Goal: Task Accomplishment & Management: Manage account settings

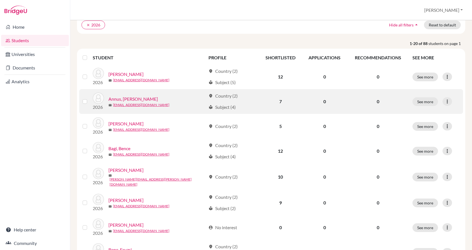
scroll to position [56, 0]
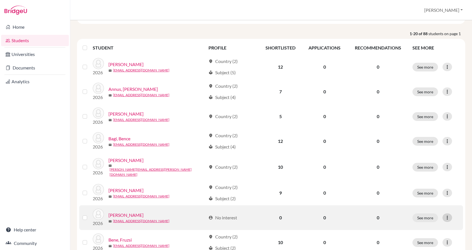
drag, startPoint x: 130, startPoint y: 210, endPoint x: 444, endPoint y: 217, distance: 314.6
click at [445, 217] on icon at bounding box center [448, 218] width 6 height 6
click at [89, 214] on label at bounding box center [89, 214] width 0 height 0
click at [0, 0] on input "checkbox" at bounding box center [0, 0] width 0 height 0
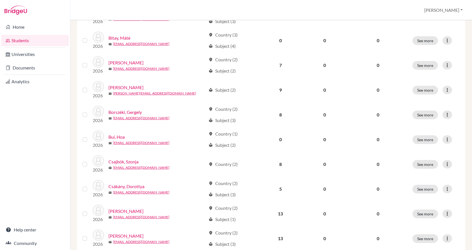
scroll to position [337, 0]
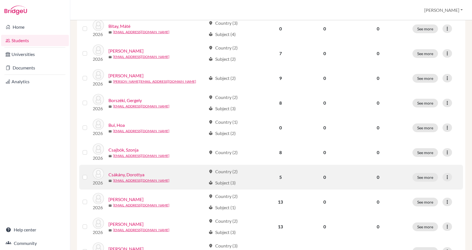
click at [124, 171] on link "Csákány, Dorottya" at bounding box center [126, 174] width 36 height 7
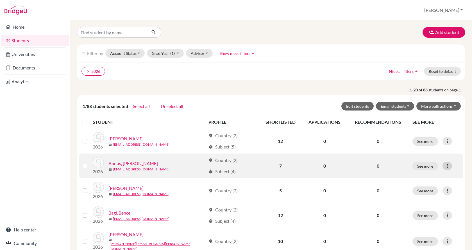
drag, startPoint x: 139, startPoint y: 164, endPoint x: 445, endPoint y: 165, distance: 306.0
click at [445, 165] on icon at bounding box center [448, 166] width 6 height 6
click at [431, 176] on button "Edit student" at bounding box center [419, 177] width 44 height 9
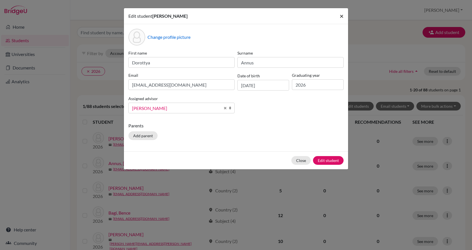
click at [340, 15] on span "×" at bounding box center [342, 16] width 4 height 8
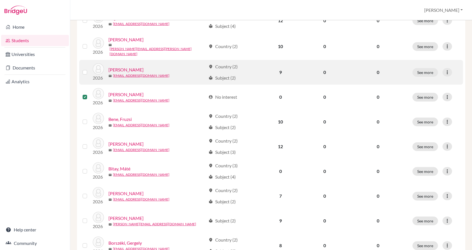
scroll to position [197, 0]
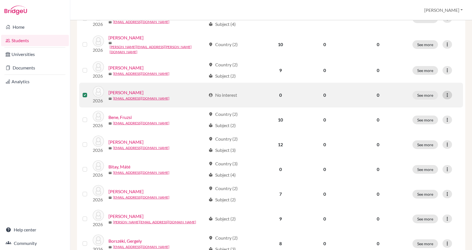
click at [445, 92] on icon at bounding box center [448, 95] width 6 height 6
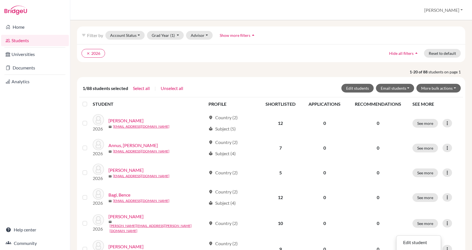
scroll to position [0, 0]
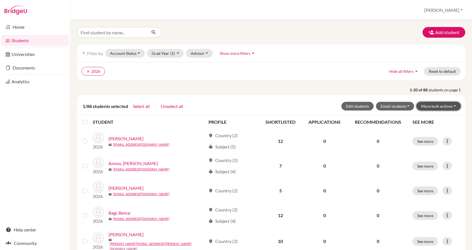
click at [436, 105] on button "More bulk actions" at bounding box center [438, 106] width 44 height 9
click at [433, 114] on button "Archive" at bounding box center [435, 118] width 51 height 9
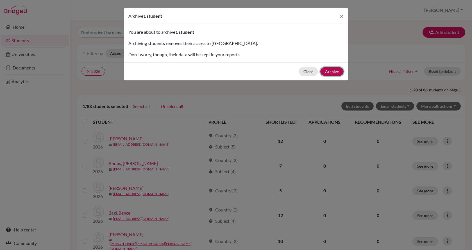
click at [339, 70] on button "Archive" at bounding box center [331, 71] width 23 height 9
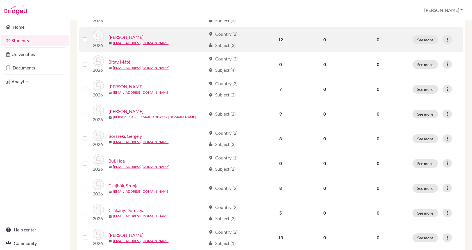
scroll to position [309, 0]
